Goal: Information Seeking & Learning: Learn about a topic

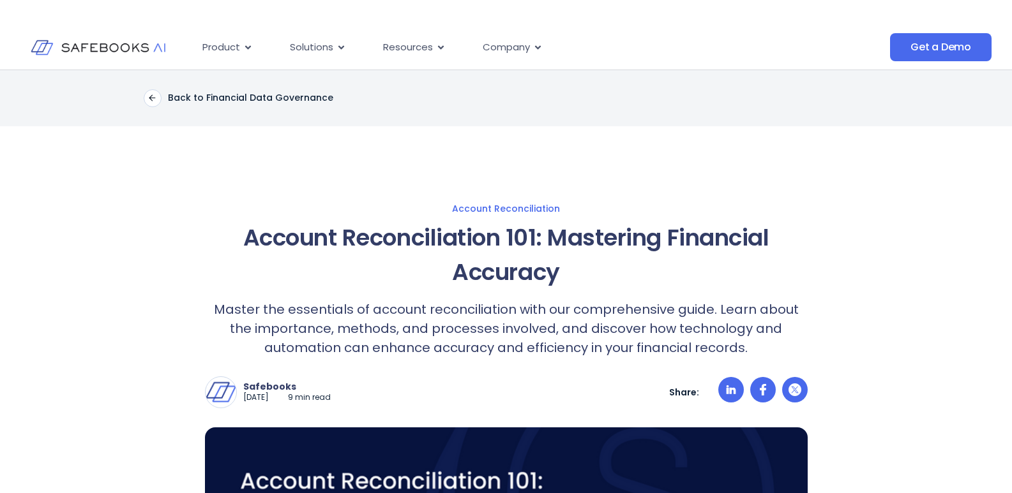
click at [606, 61] on div "Product Close Product Open Product Product Platform Overview Security Trust Cen…" at bounding box center [497, 48] width 987 height 44
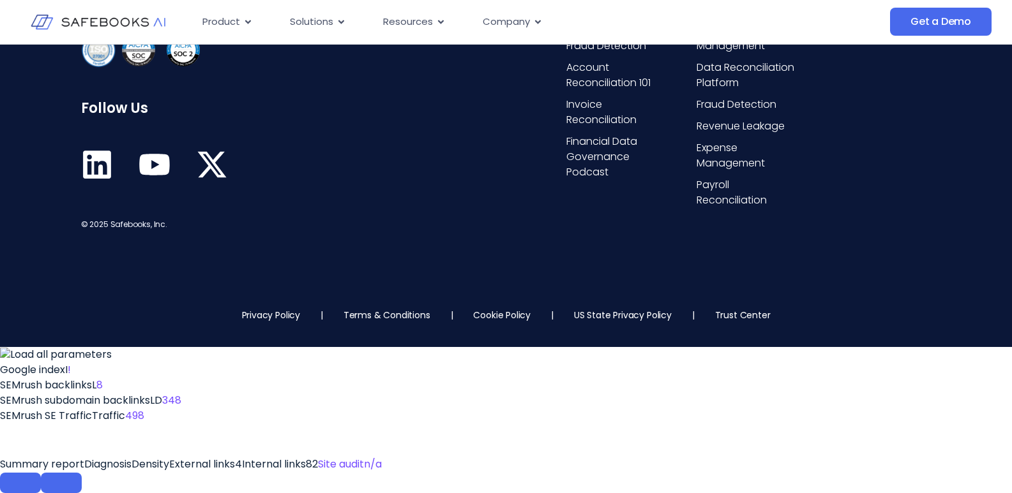
scroll to position [8862, 0]
drag, startPoint x: 369, startPoint y: 462, endPoint x: 434, endPoint y: 305, distance: 170.0
click at [431, 283] on div "The Financial Data Governance Platform that enables you to trust 100% of your f…" at bounding box center [506, 69] width 1012 height 427
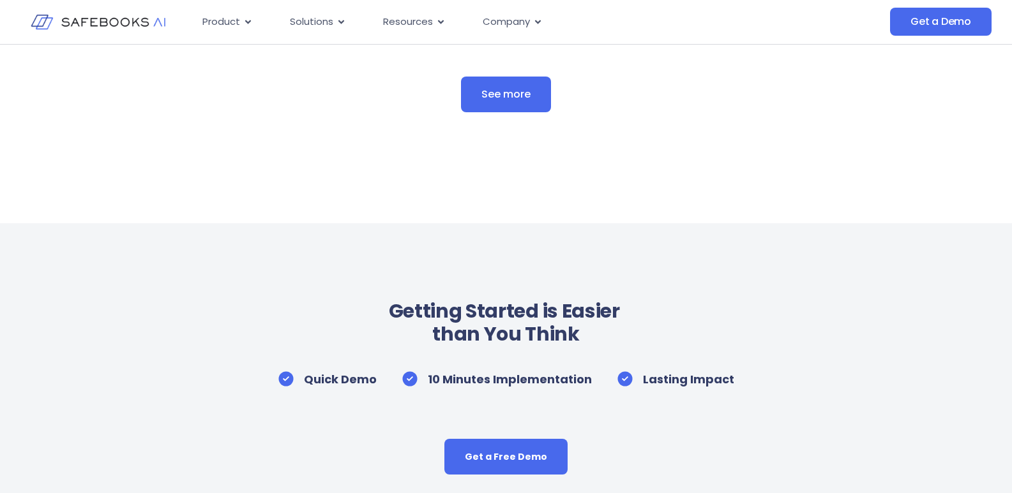
scroll to position [7649, 0]
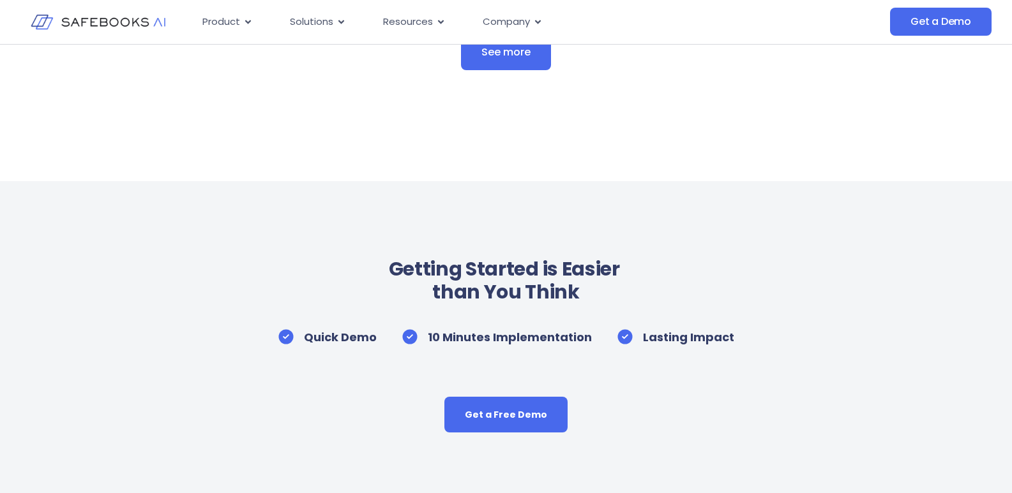
drag, startPoint x: 509, startPoint y: 327, endPoint x: 535, endPoint y: 409, distance: 85.8
drag, startPoint x: 500, startPoint y: 329, endPoint x: 571, endPoint y: 483, distance: 169.4
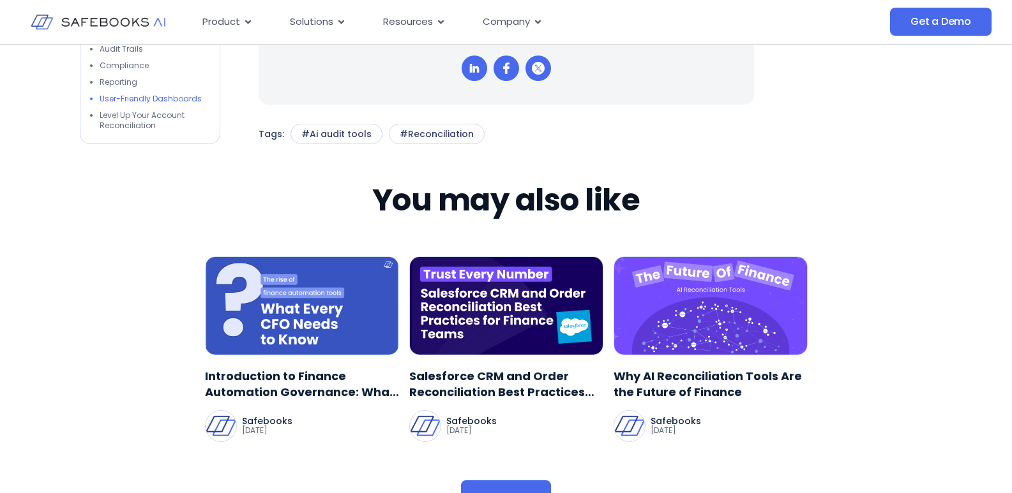
scroll to position [7011, 0]
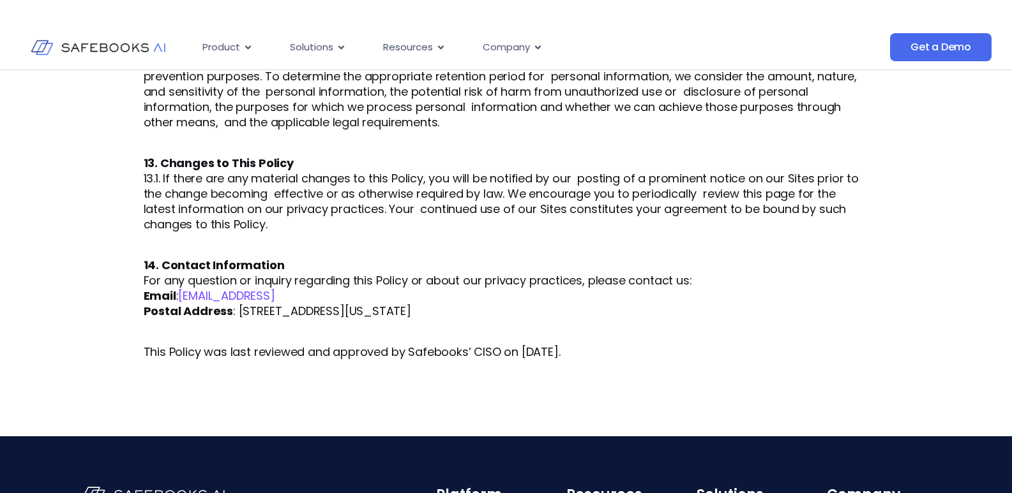
scroll to position [2662, 0]
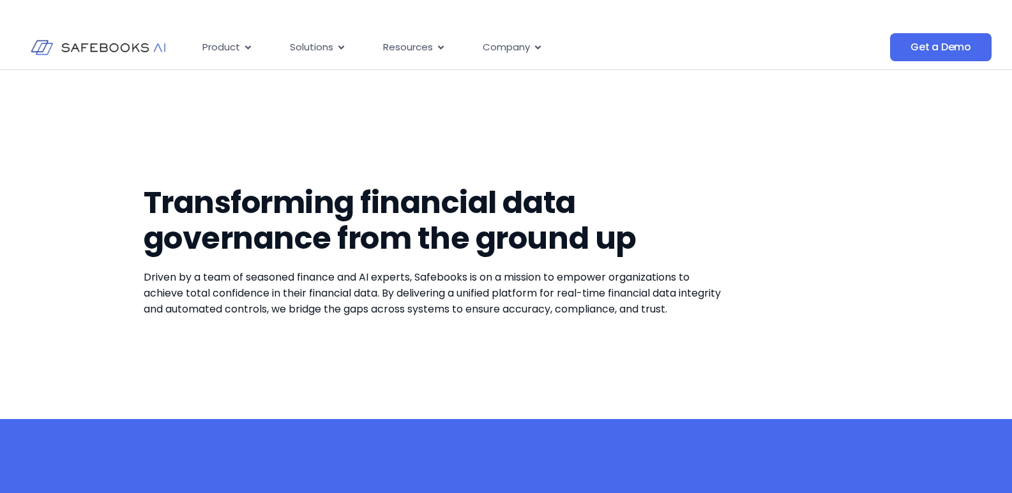
click at [807, 259] on div "Transforming financial data governance from the ground up Driven by a team of s…" at bounding box center [506, 244] width 725 height 349
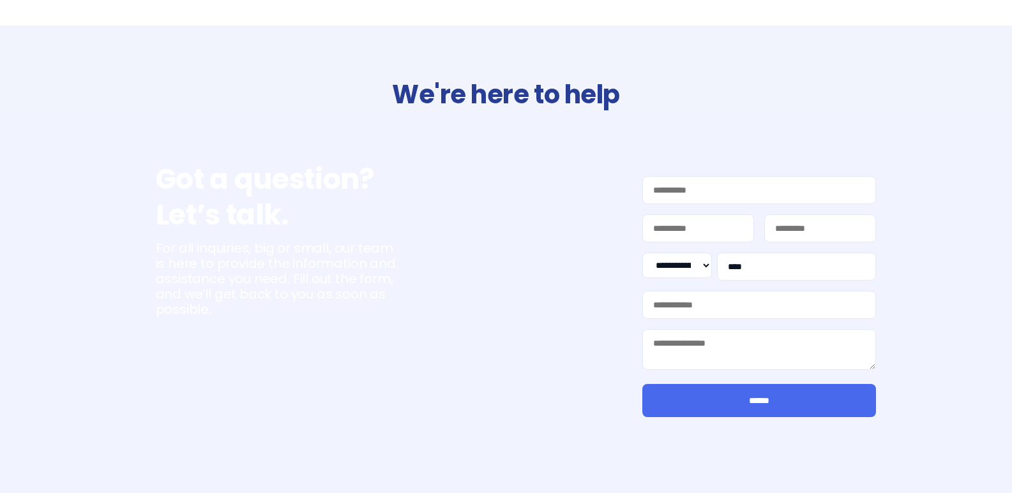
select select "**"
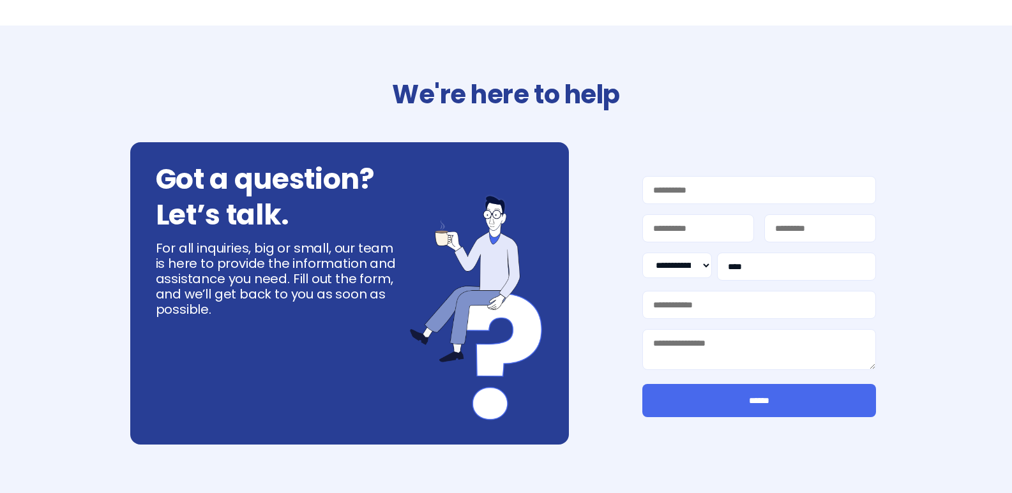
click at [658, 92] on h2 "We're here to help" at bounding box center [506, 95] width 725 height 36
